Goal: Information Seeking & Learning: Learn about a topic

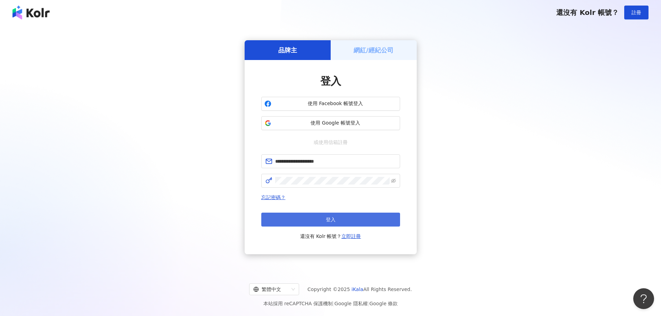
click at [363, 217] on button "登入" at bounding box center [330, 220] width 139 height 14
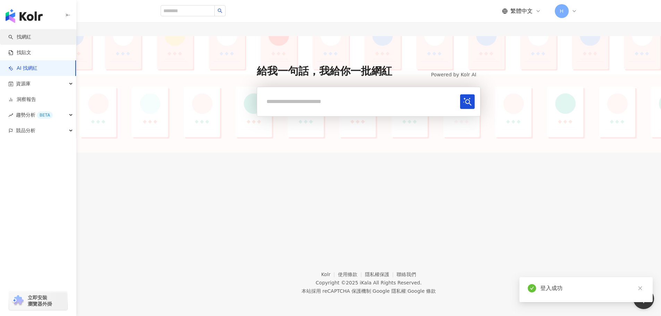
drag, startPoint x: 37, startPoint y: 35, endPoint x: 44, endPoint y: 35, distance: 7.3
click at [31, 35] on link "找網紅" at bounding box center [19, 37] width 23 height 7
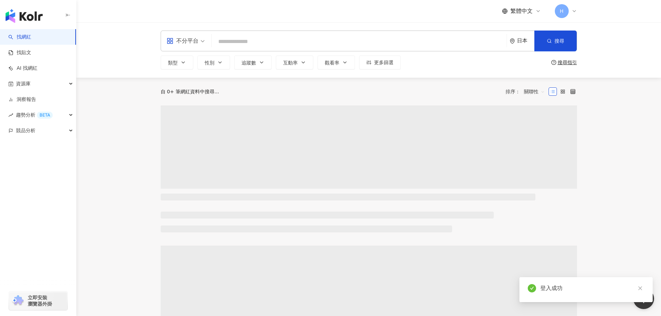
click at [266, 44] on input "search" at bounding box center [358, 41] width 289 height 13
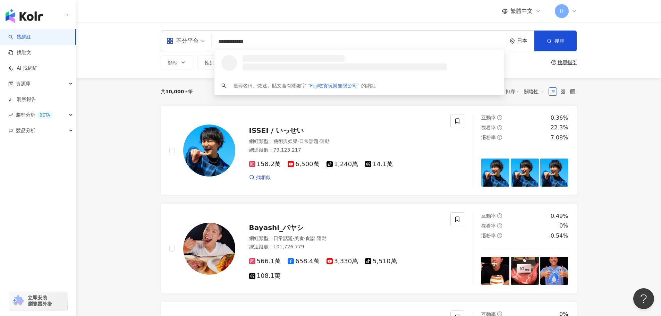
type input "**********"
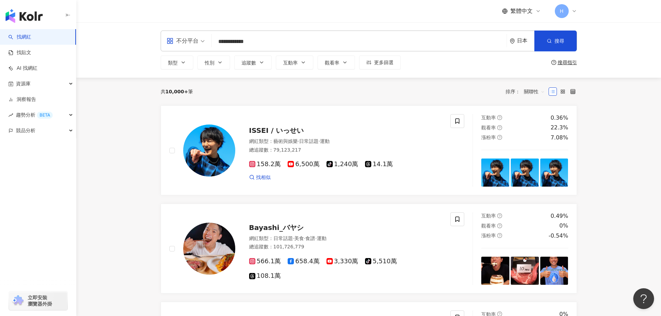
click at [523, 43] on div "日本" at bounding box center [525, 41] width 17 height 6
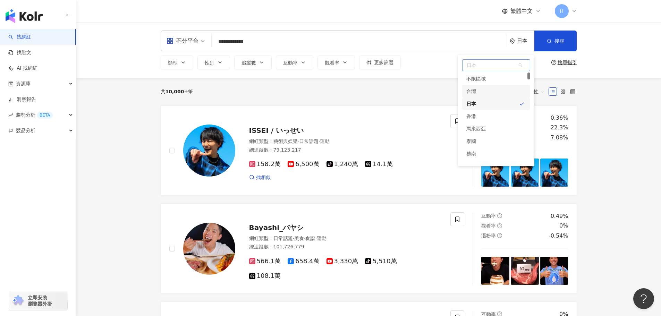
click at [505, 92] on div "台灣" at bounding box center [496, 91] width 68 height 12
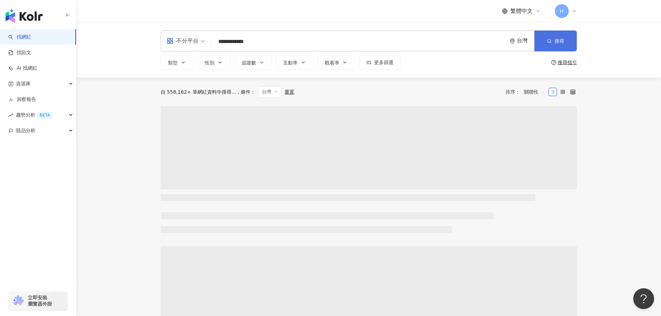
click at [556, 44] on span "搜尋" at bounding box center [560, 41] width 10 height 6
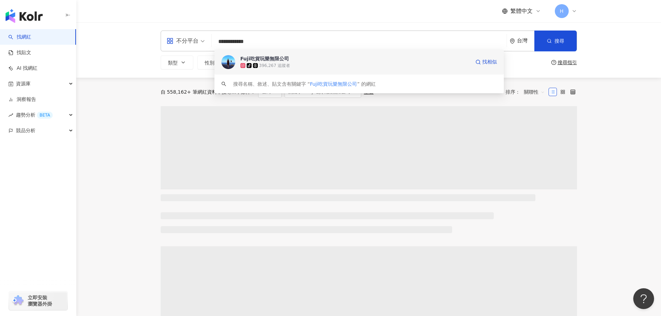
click at [304, 65] on div "tiktok-icon 396,267 追蹤者" at bounding box center [356, 65] width 230 height 7
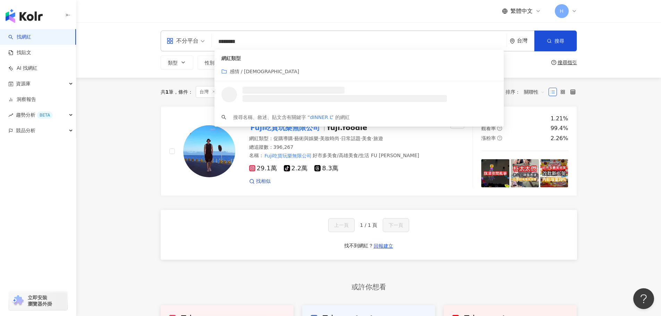
type input "*********"
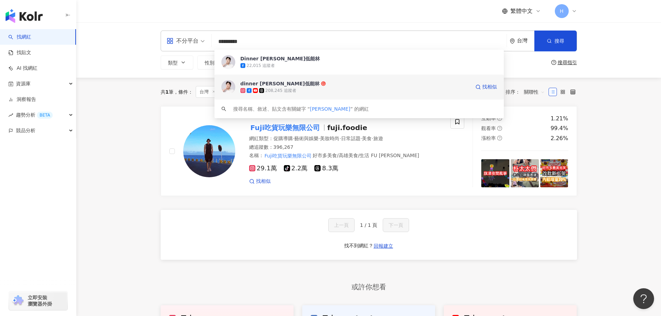
click at [276, 86] on div "dinner lin低能林" at bounding box center [280, 83] width 79 height 7
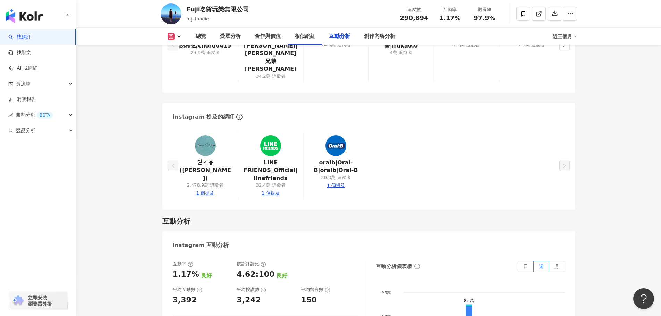
scroll to position [1417, 0]
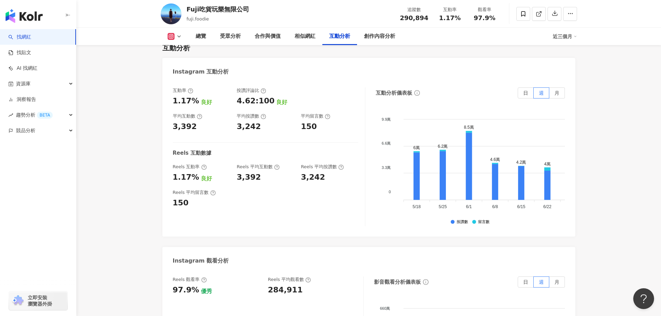
click at [248, 172] on div "3,392" at bounding box center [249, 177] width 24 height 11
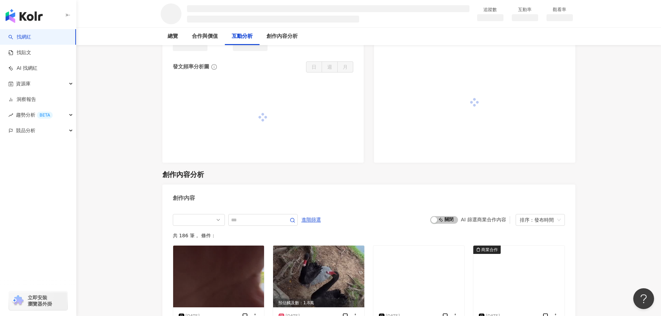
scroll to position [625, 0]
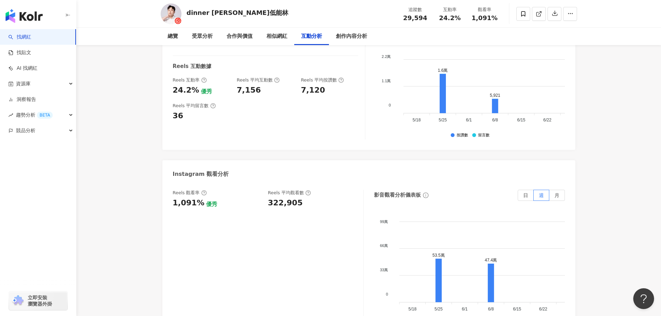
scroll to position [1465, 0]
